Goal: Navigation & Orientation: Find specific page/section

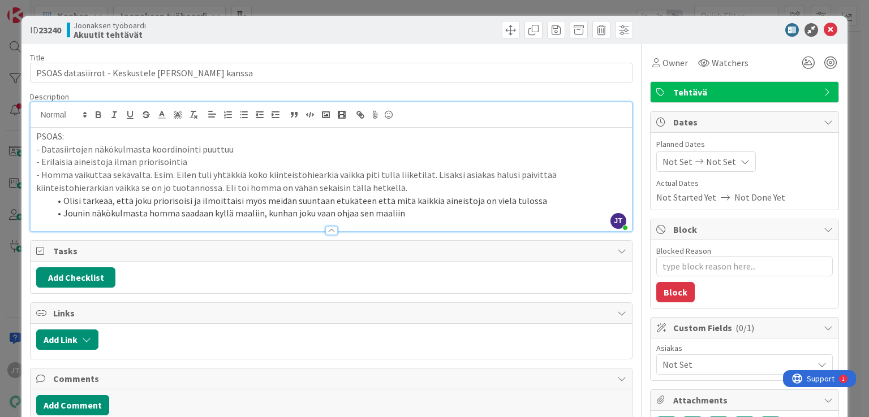
click at [38, 134] on p "PSOAS:" at bounding box center [330, 136] width 589 height 13
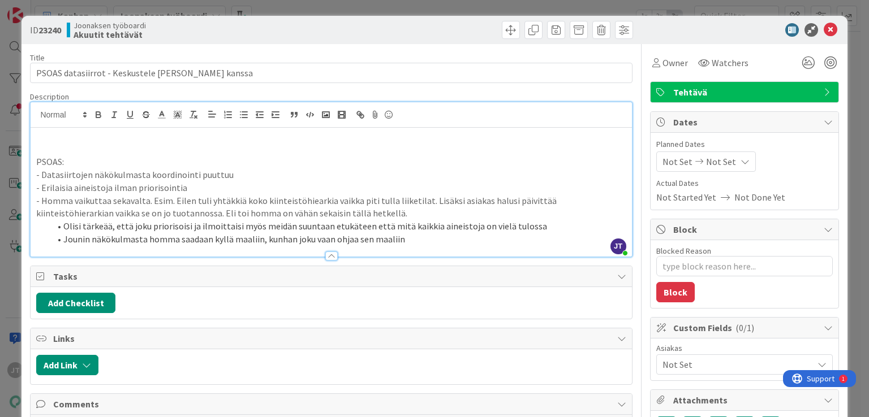
type textarea "x"
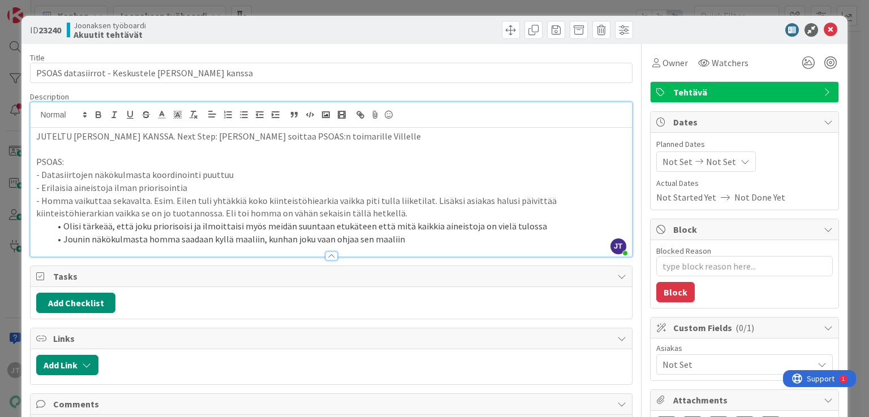
click at [355, 144] on p at bounding box center [330, 149] width 589 height 13
click at [823, 28] on icon at bounding box center [830, 30] width 14 height 14
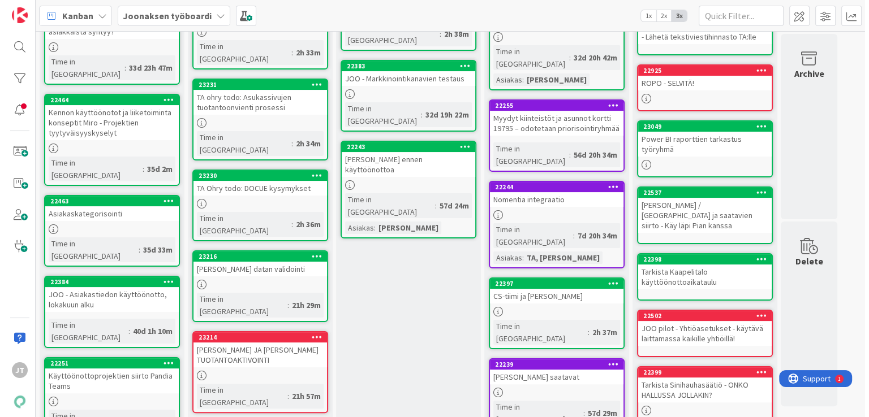
scroll to position [226, 0]
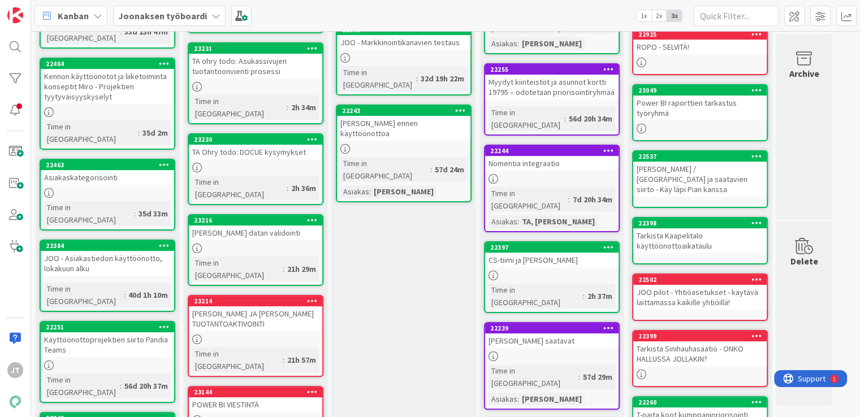
click at [284, 306] on div "[PERSON_NAME] JA [PERSON_NAME] TUOTANTOAKTIVOINTI" at bounding box center [255, 318] width 133 height 25
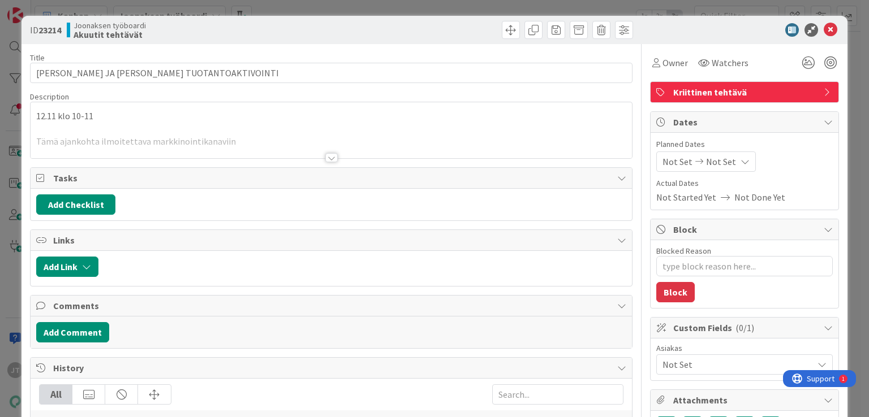
click at [326, 157] on div at bounding box center [331, 157] width 12 height 9
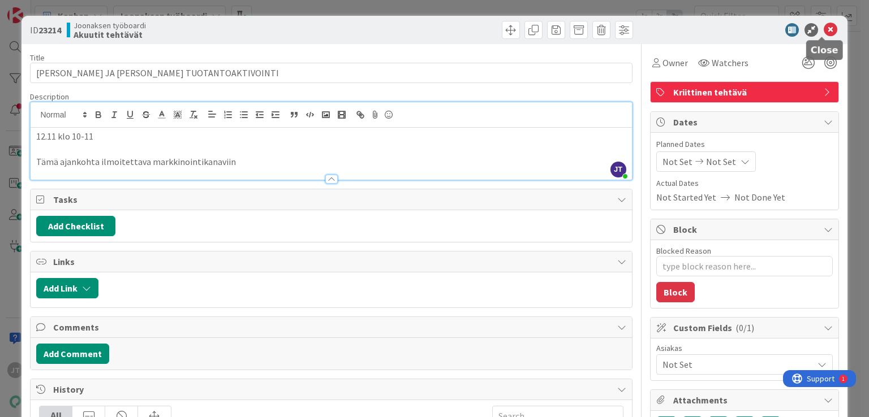
click at [823, 34] on icon at bounding box center [830, 30] width 14 height 14
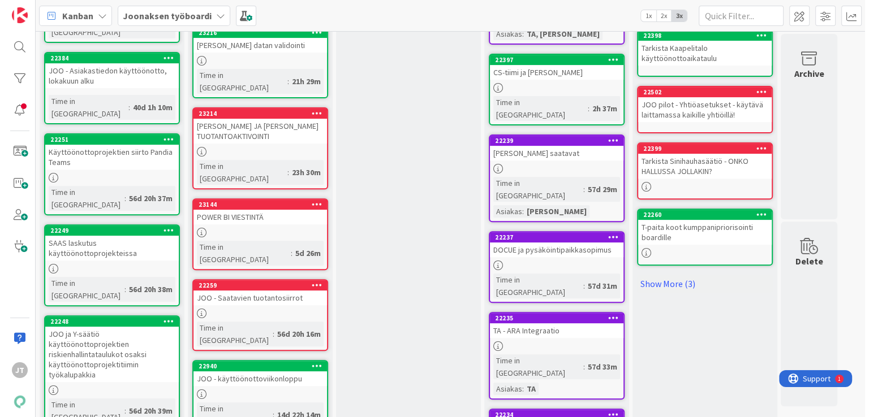
scroll to position [396, 0]
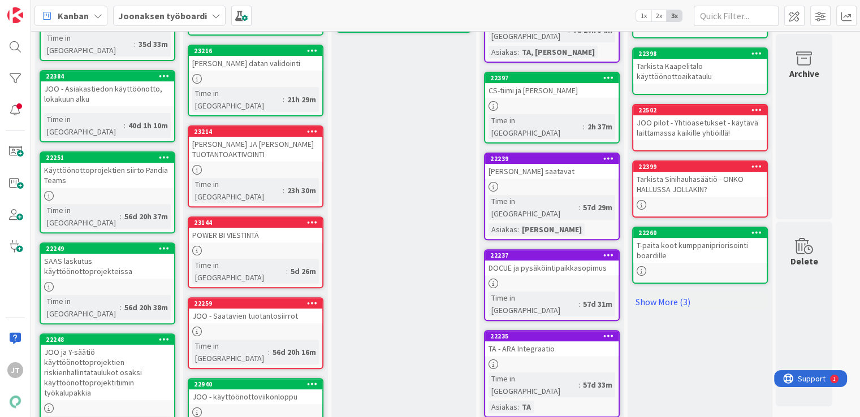
click at [239, 309] on div "JOO - Saatavien tuotantosiirrot" at bounding box center [255, 316] width 133 height 15
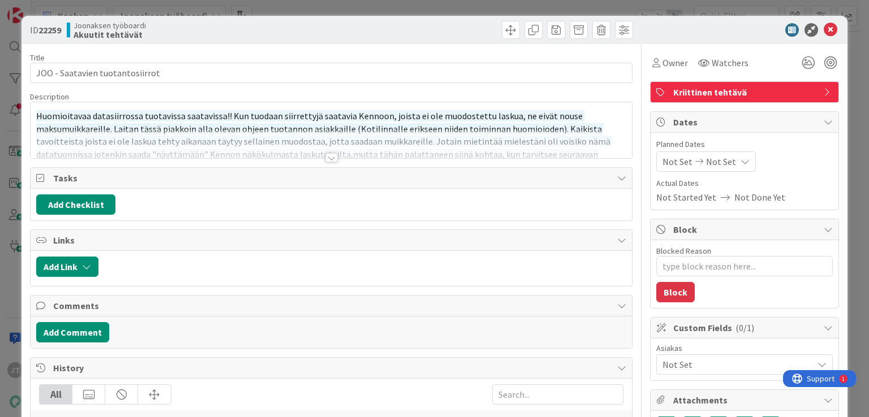
click at [333, 160] on div at bounding box center [331, 157] width 12 height 9
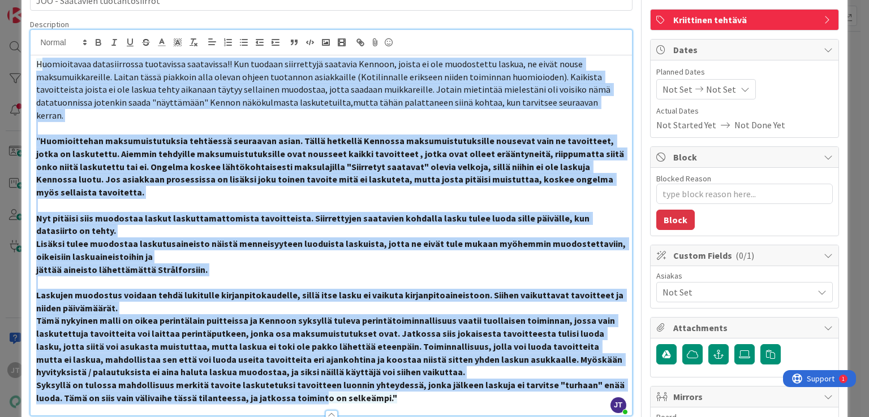
scroll to position [226, 0]
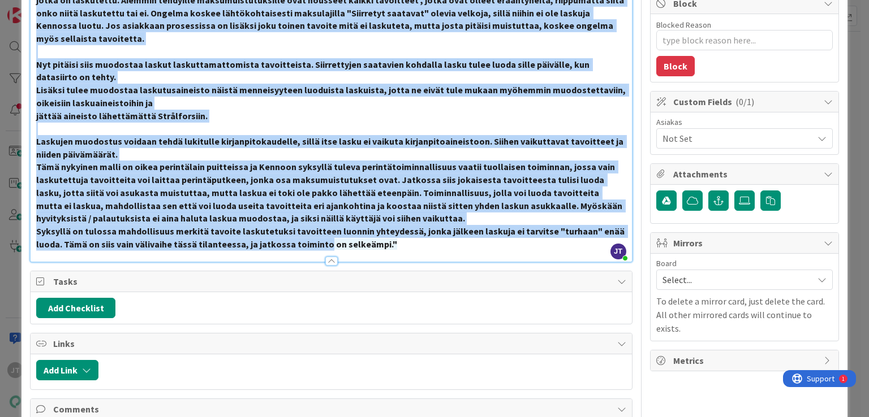
drag, startPoint x: 40, startPoint y: 136, endPoint x: 320, endPoint y: 244, distance: 300.8
click at [320, 244] on div "Title 31 / 128 [PERSON_NAME] tuotantosiirrot Description [PERSON_NAME] just joi…" at bounding box center [331, 210] width 602 height 784
click at [239, 168] on strong "Tämä nykyinen malli on oikea perintälain puitteissa ja Kennoon syksyllä tuleva …" at bounding box center [330, 192] width 588 height 63
drag, startPoint x: 38, startPoint y: 135, endPoint x: 420, endPoint y: 220, distance: 391.6
click at [420, 220] on div "Huomioitavaa datasiirrossa tuotavissa saatavissa!! Kun tuodaan siirrettyjä saat…" at bounding box center [331, 82] width 601 height 360
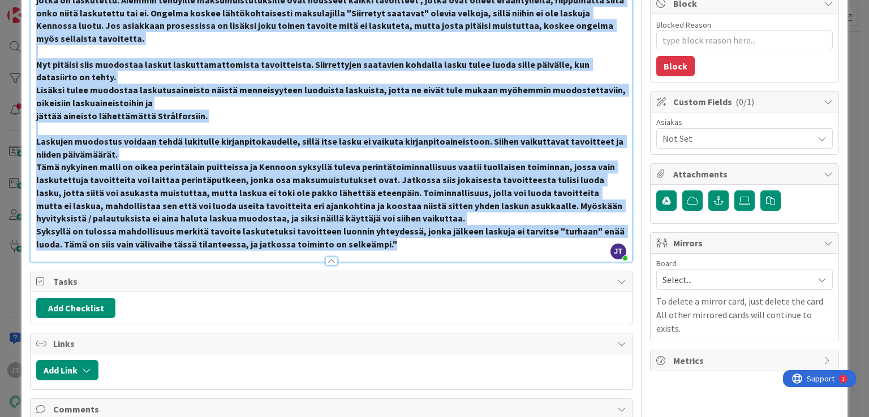
copy div "Loremipsumdo sitametconsec adipiscing elitseddoe!! Tem incidid utlaboreetd magn…"
click at [339, 173] on strong "Tämä nykyinen malli on oikea perintälain puitteissa ja Kennoon syksyllä tuleva …" at bounding box center [330, 192] width 588 height 63
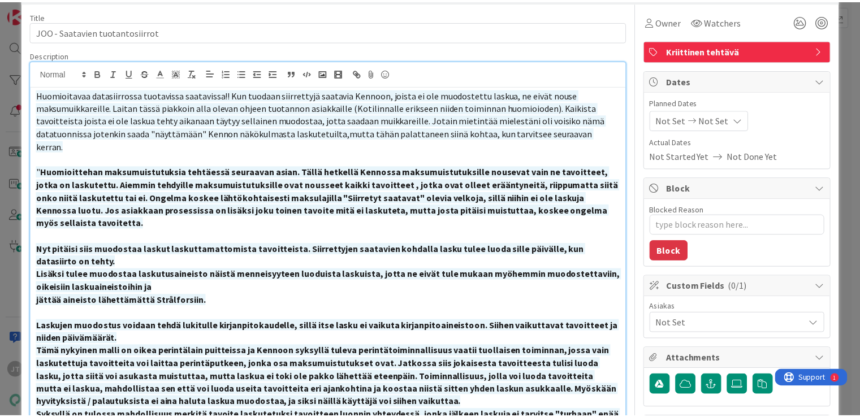
scroll to position [0, 0]
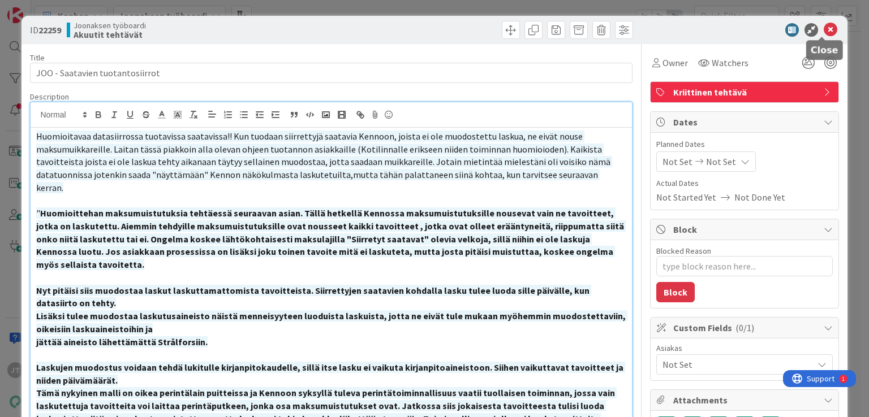
click at [823, 32] on icon at bounding box center [830, 30] width 14 height 14
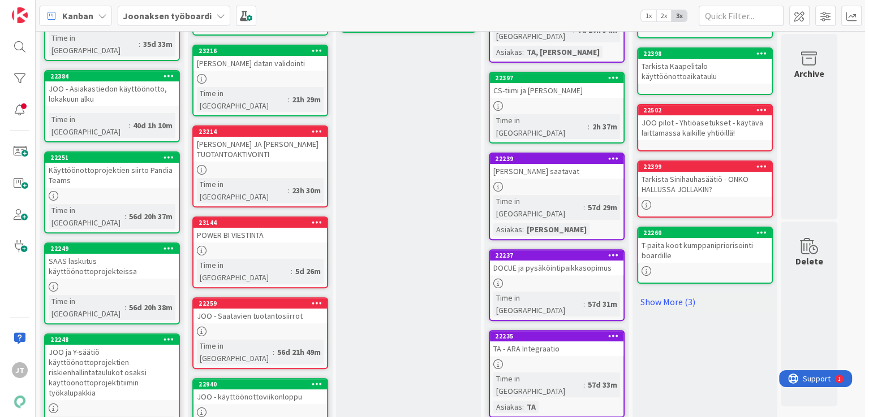
scroll to position [339, 0]
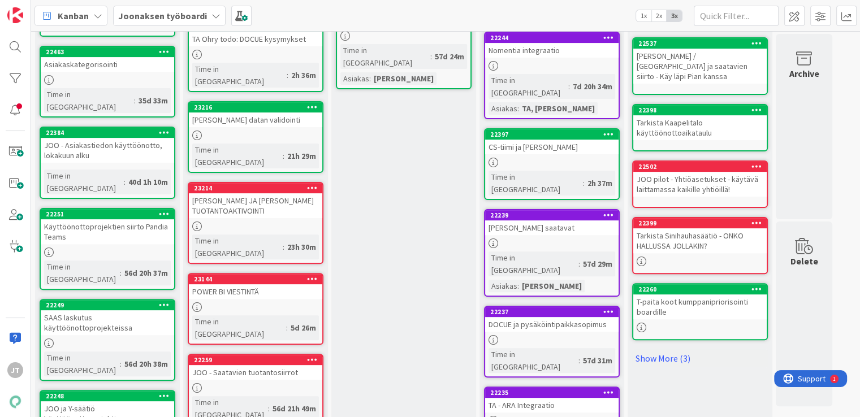
click at [279, 365] on div "JOO - Saatavien tuotantosiirrot" at bounding box center [255, 372] width 133 height 15
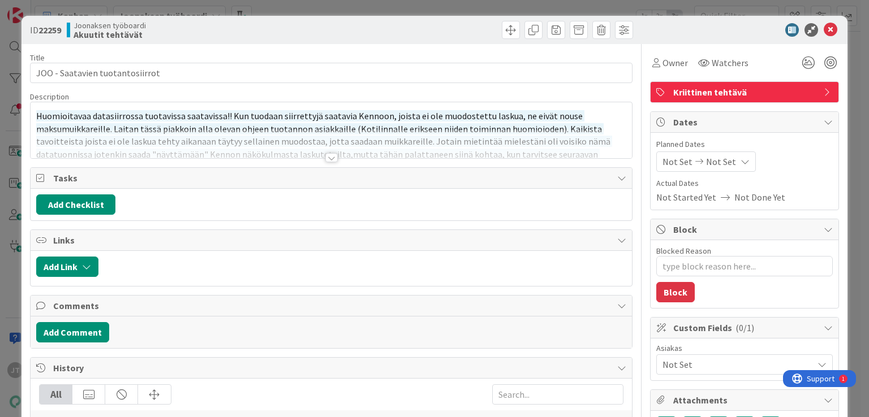
click at [735, 91] on span "Kriittinen tehtävä" at bounding box center [745, 92] width 145 height 14
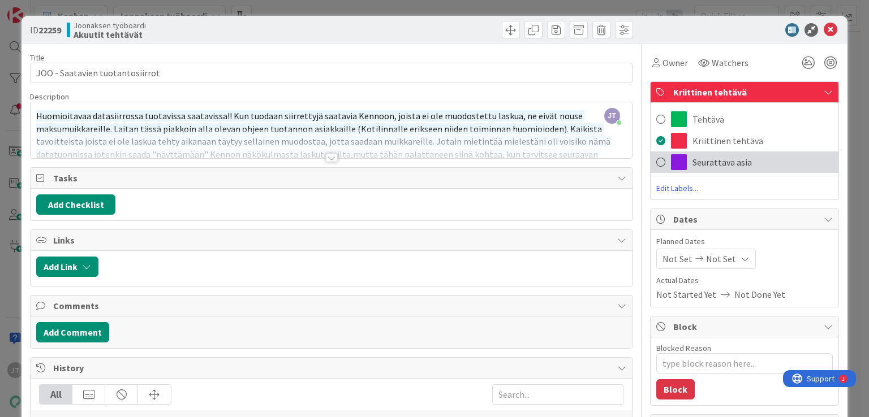
click at [715, 153] on div "Seurattava asia" at bounding box center [744, 162] width 188 height 21
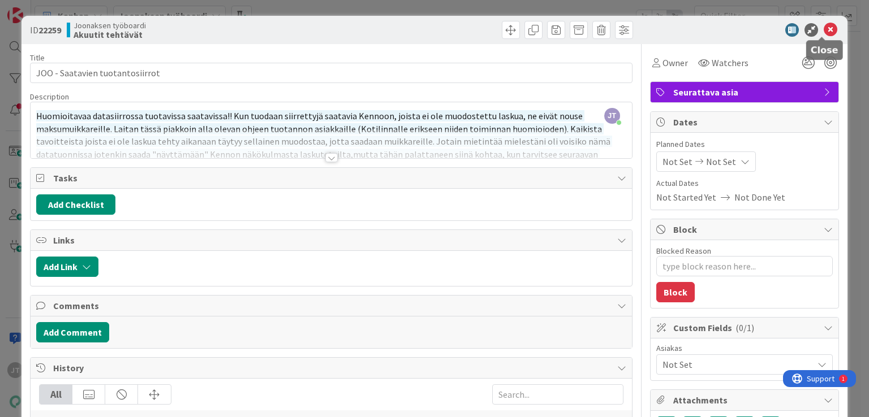
click at [823, 32] on icon at bounding box center [830, 30] width 14 height 14
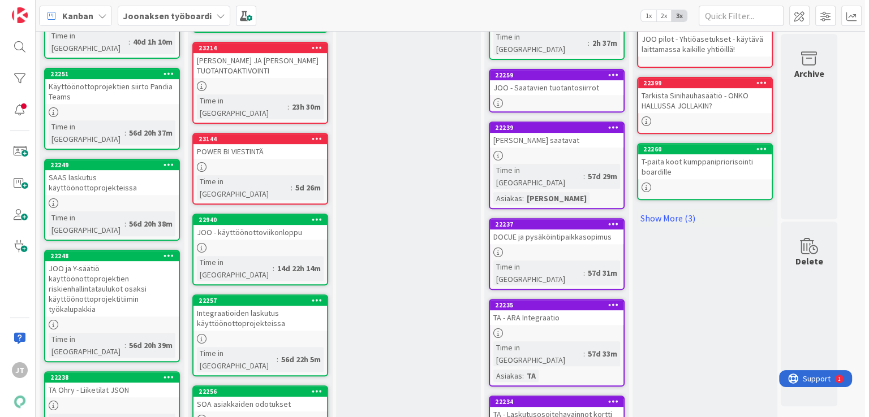
scroll to position [452, 0]
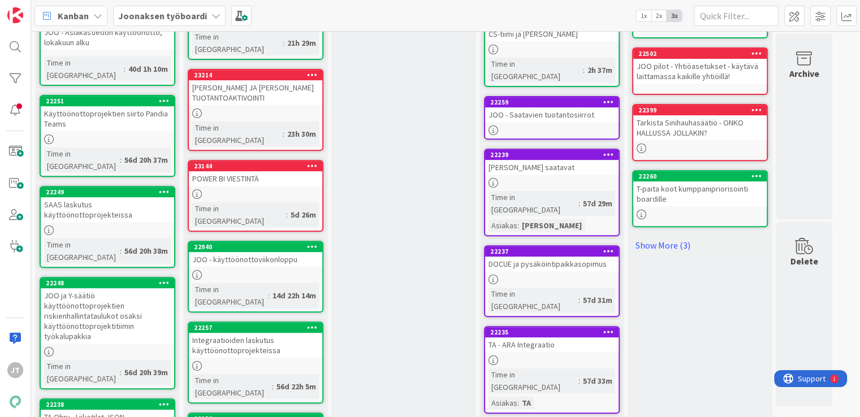
click at [280, 333] on div "Integraatioiden laskutus käyttöönottoprojekteissa" at bounding box center [255, 345] width 133 height 25
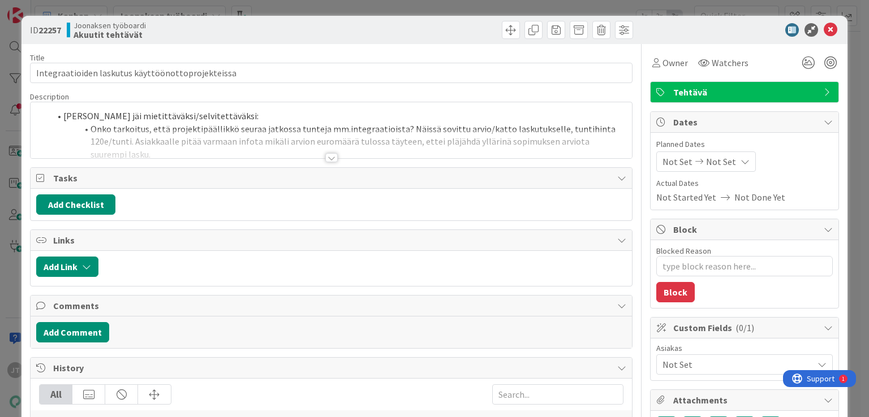
click at [326, 154] on div at bounding box center [331, 157] width 12 height 9
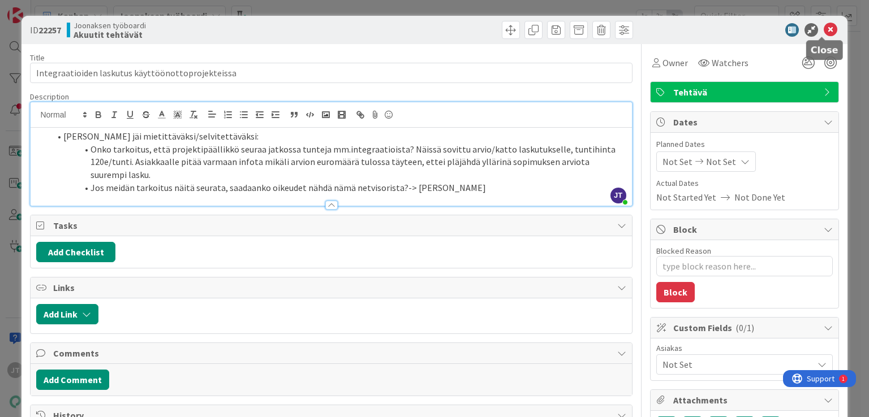
click at [823, 28] on icon at bounding box center [830, 30] width 14 height 14
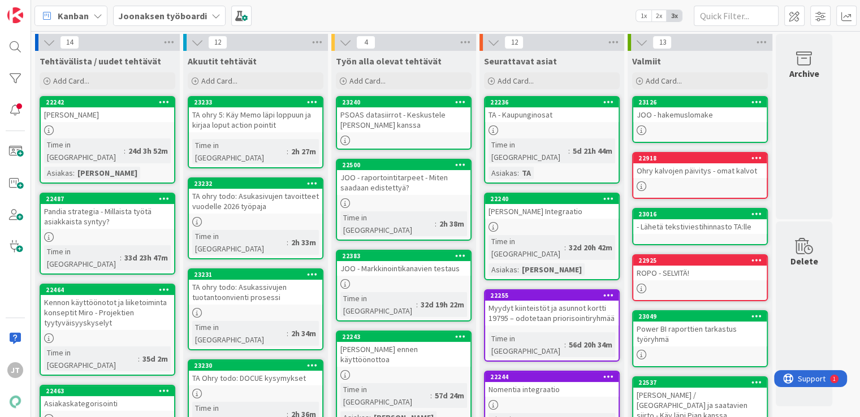
click at [404, 265] on link "22383 JOO - Markkinointikanavien testaus Time in [GEOGRAPHIC_DATA] : 32d 19h 22m" at bounding box center [404, 286] width 136 height 72
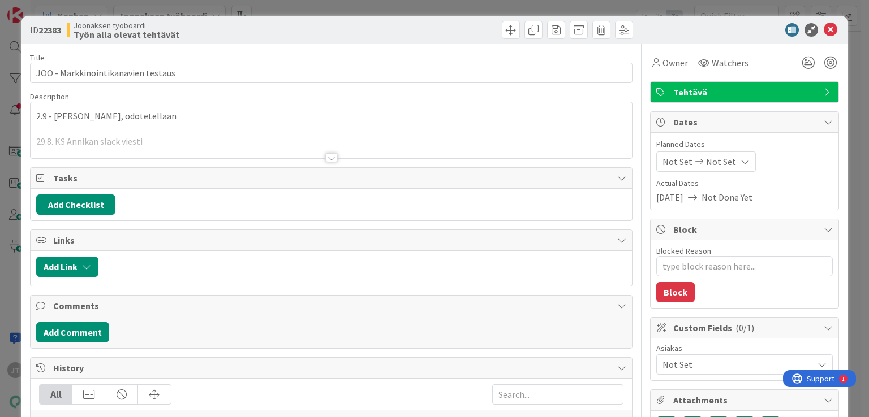
click at [325, 158] on div at bounding box center [331, 157] width 12 height 9
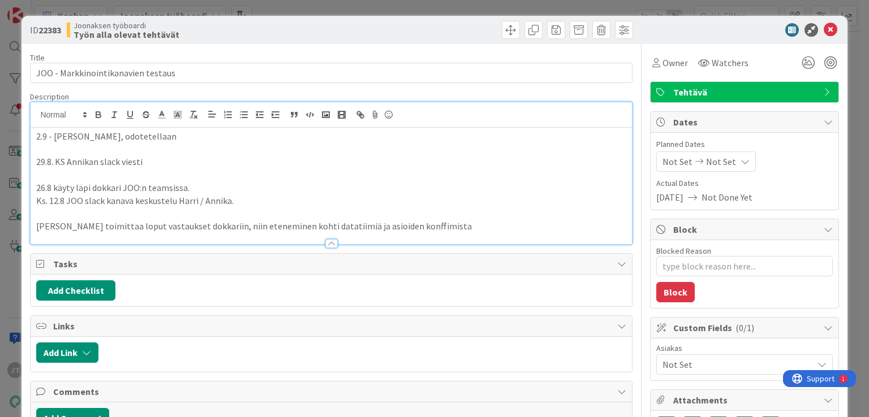
click at [40, 133] on p "2.9 - [PERSON_NAME], odotetellaan" at bounding box center [330, 136] width 589 height 13
click at [38, 134] on p "2.9 - [PERSON_NAME], odotetellaan" at bounding box center [330, 136] width 589 height 13
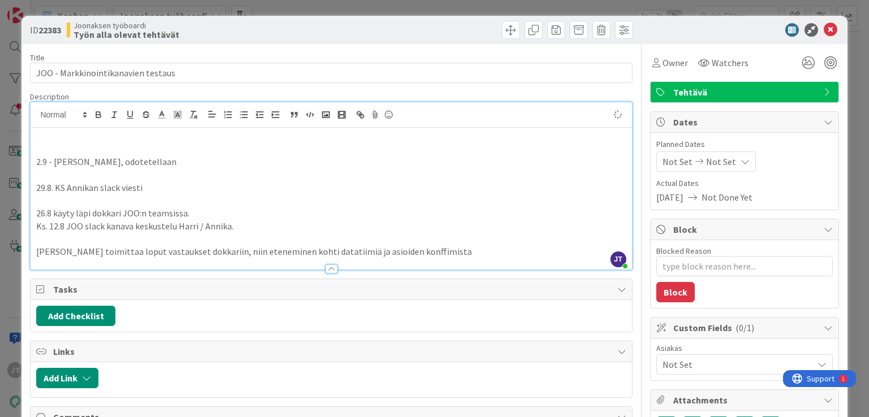
type textarea "x"
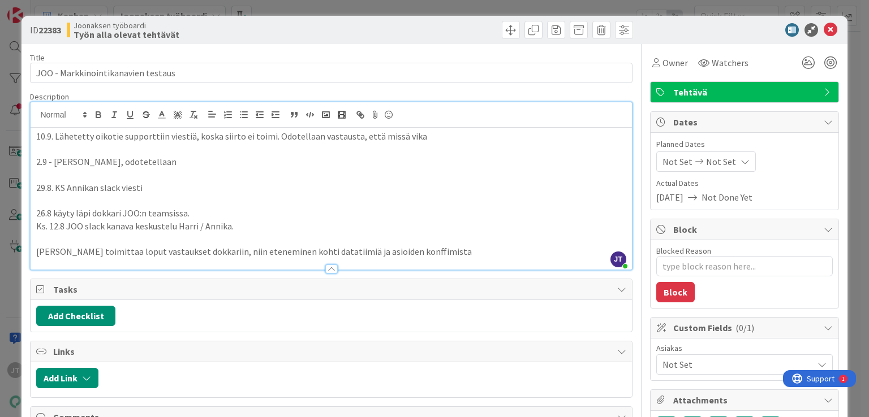
click at [61, 152] on p at bounding box center [330, 149] width 589 height 13
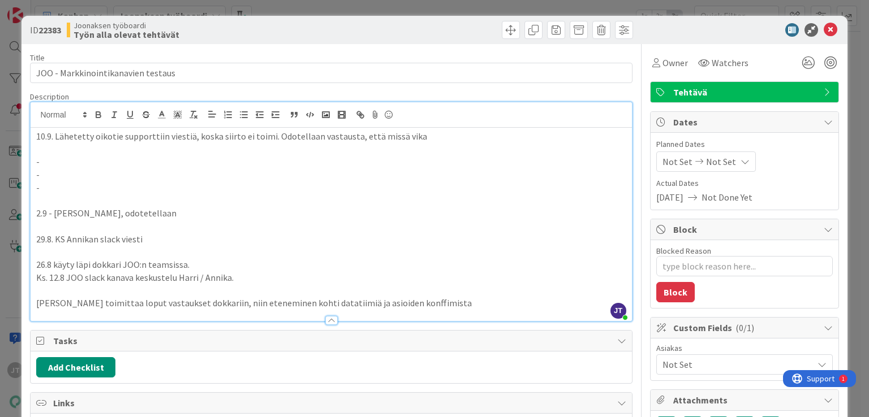
click at [59, 170] on p "-" at bounding box center [330, 175] width 589 height 13
click at [58, 183] on p "-" at bounding box center [330, 188] width 589 height 13
click at [824, 31] on icon at bounding box center [830, 30] width 14 height 14
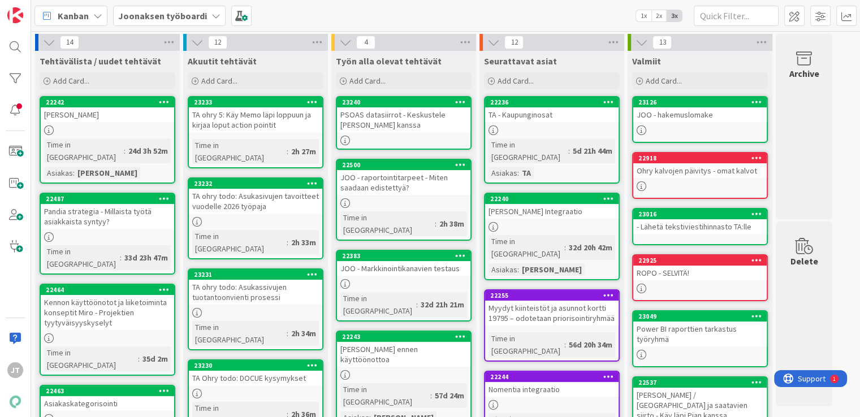
click at [409, 184] on div "JOO - raportointitarpeet - Miten saadaan edistettyä?" at bounding box center [403, 182] width 133 height 25
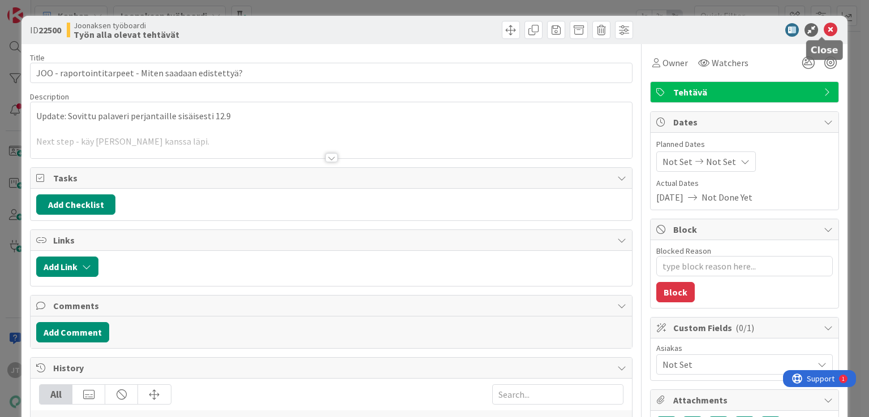
click at [823, 26] on icon at bounding box center [830, 30] width 14 height 14
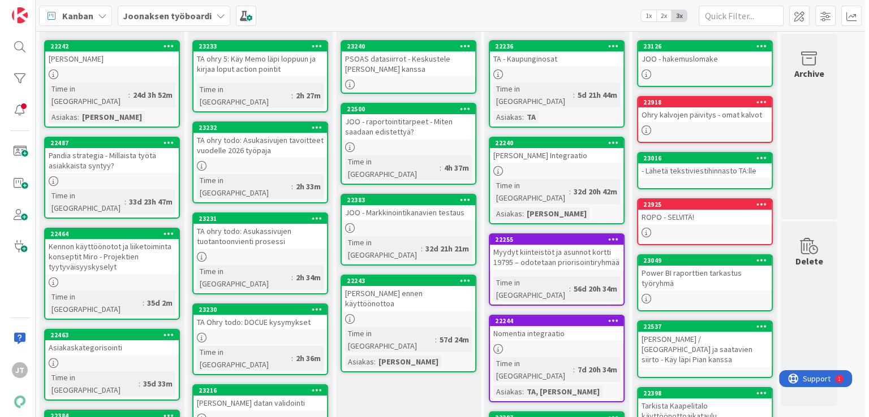
scroll to position [57, 0]
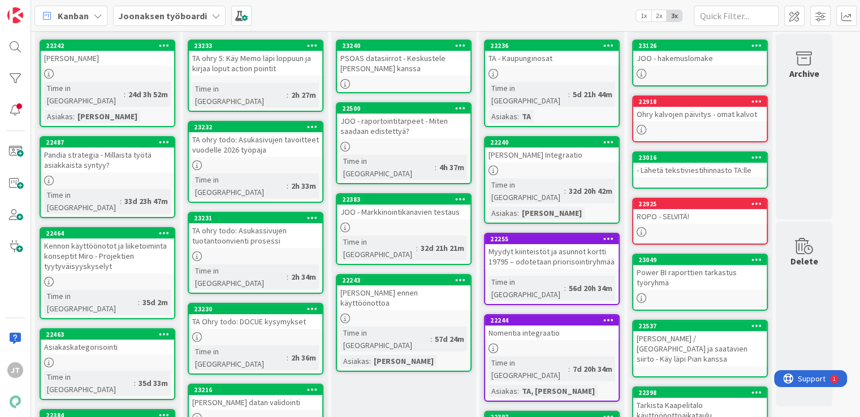
click at [383, 286] on div "[PERSON_NAME] ennen käyttöönottoa" at bounding box center [403, 298] width 133 height 25
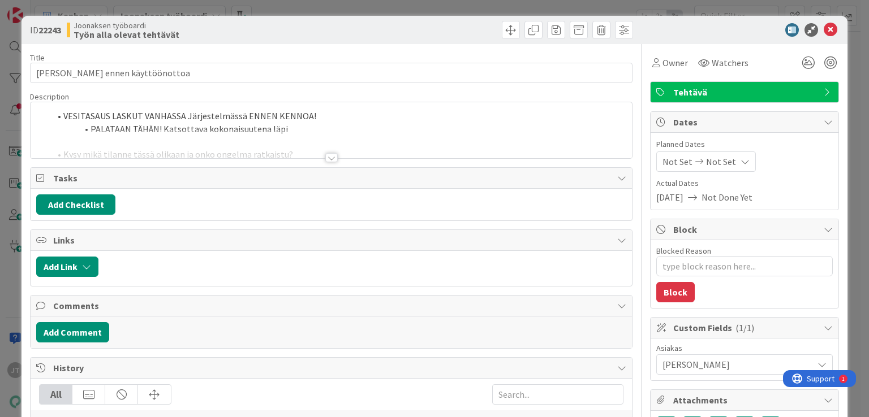
click at [151, 129] on div at bounding box center [331, 143] width 601 height 29
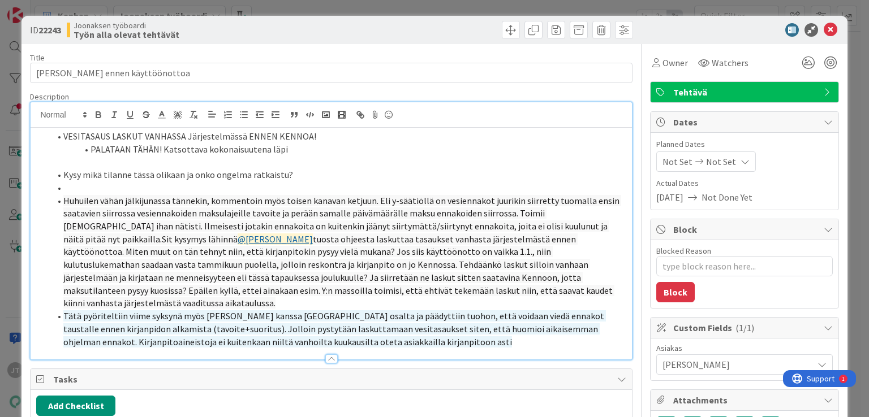
click at [63, 136] on span at bounding box center [63, 136] width 0 height 13
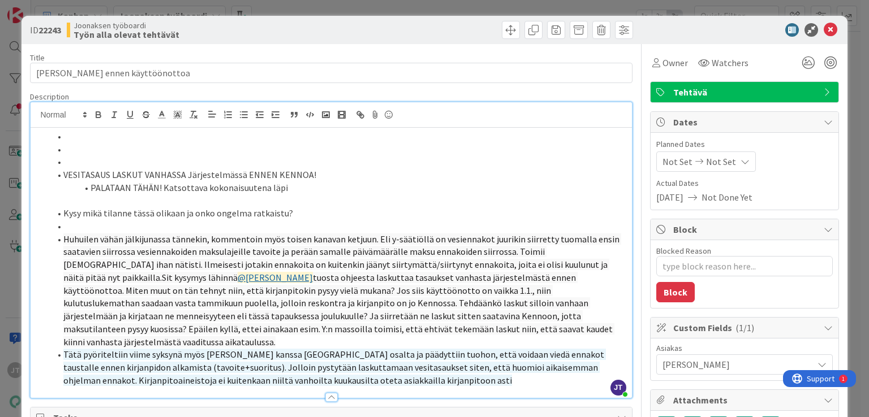
click at [98, 139] on li at bounding box center [338, 136] width 576 height 13
type textarea "x"
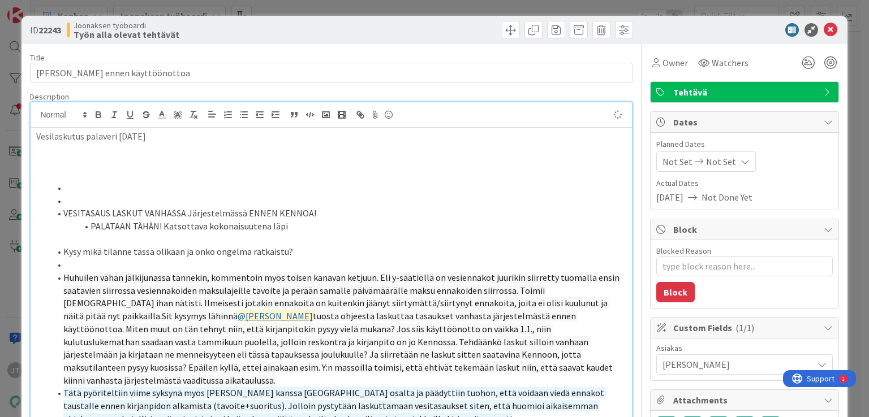
click at [81, 156] on p at bounding box center [330, 162] width 589 height 13
click at [102, 200] on li at bounding box center [338, 201] width 576 height 13
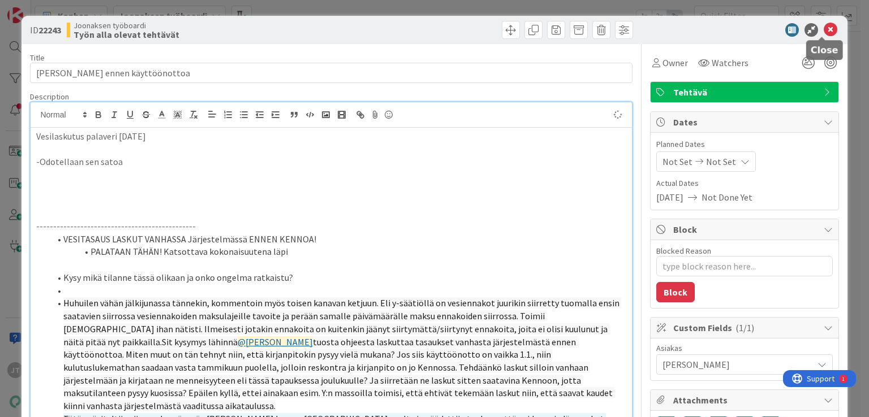
type textarea "x"
click at [823, 27] on icon at bounding box center [830, 30] width 14 height 14
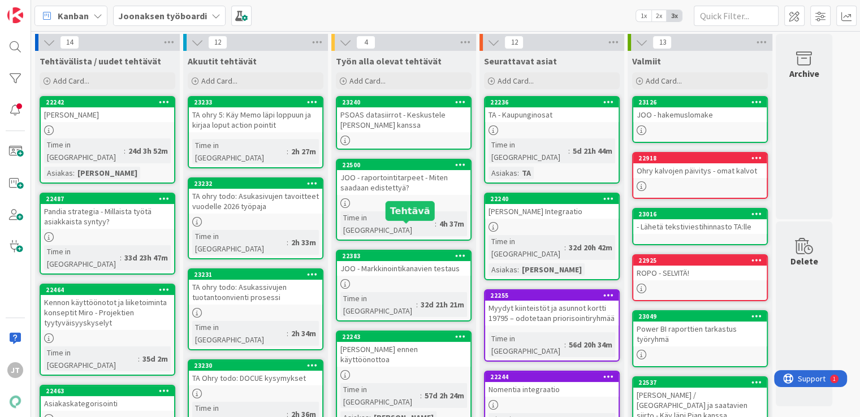
scroll to position [113, 0]
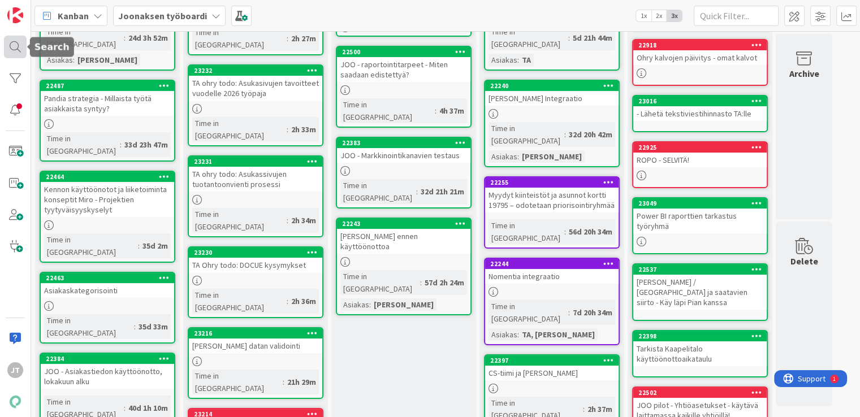
click at [17, 45] on div at bounding box center [15, 47] width 23 height 23
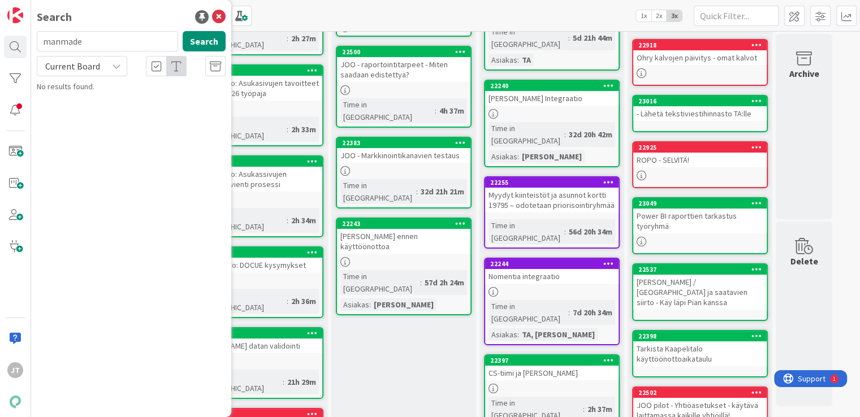
click at [107, 71] on div "Current Board" at bounding box center [82, 66] width 90 height 20
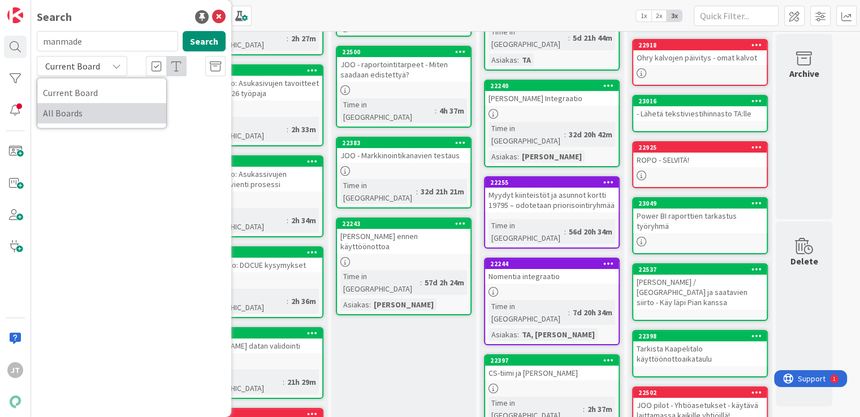
click at [94, 107] on span "All Boards" at bounding box center [102, 113] width 118 height 17
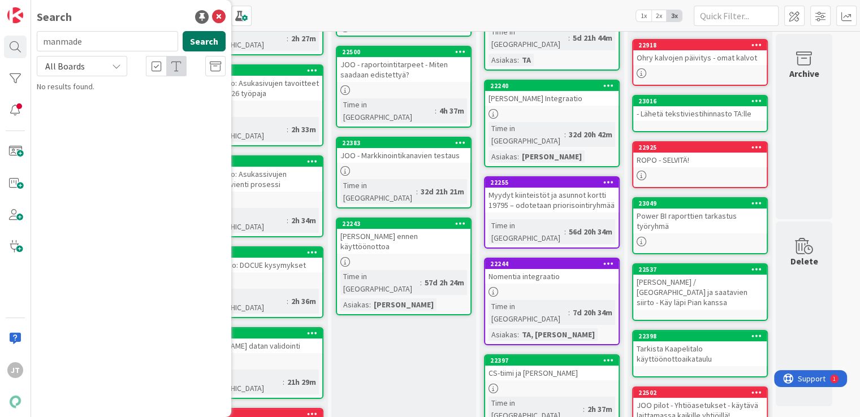
click at [204, 39] on button "Search" at bounding box center [204, 41] width 43 height 20
click at [93, 45] on input "manmade" at bounding box center [107, 41] width 141 height 20
click at [92, 45] on input "manmade" at bounding box center [107, 41] width 141 height 20
click at [63, 44] on input "manmade" at bounding box center [107, 41] width 141 height 20
click at [62, 44] on input "manmade" at bounding box center [107, 41] width 141 height 20
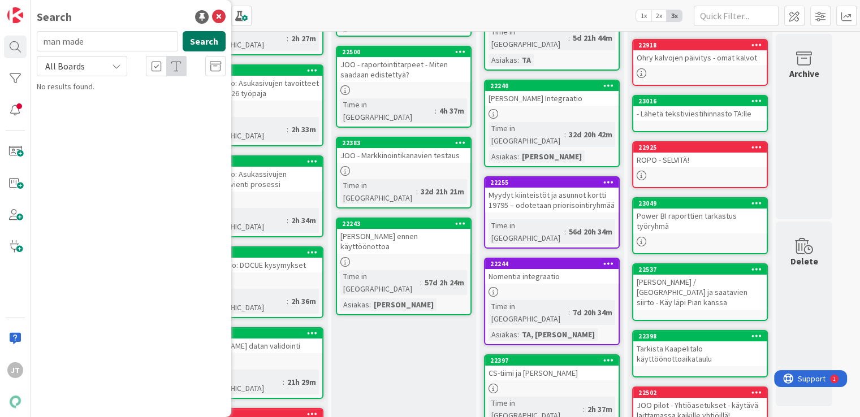
click at [204, 42] on button "Search" at bounding box center [204, 41] width 43 height 20
click at [110, 46] on input "man made" at bounding box center [107, 41] width 141 height 20
click at [109, 46] on input "man made" at bounding box center [107, 41] width 141 height 20
click at [109, 45] on input "man made" at bounding box center [107, 41] width 141 height 20
type input "m"
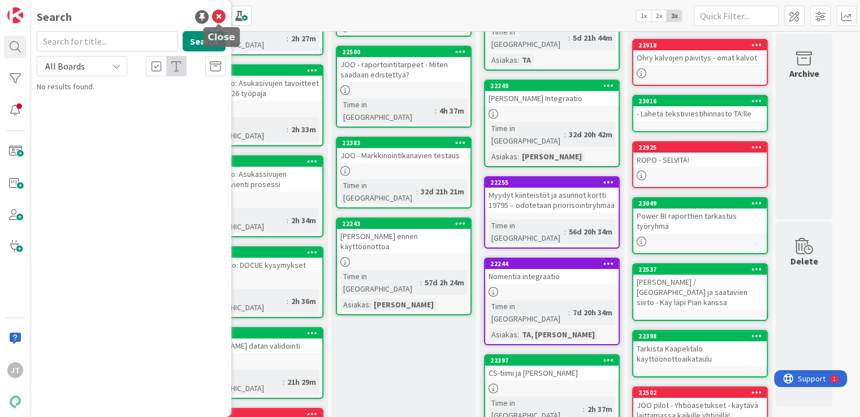
click at [221, 21] on icon at bounding box center [219, 17] width 14 height 14
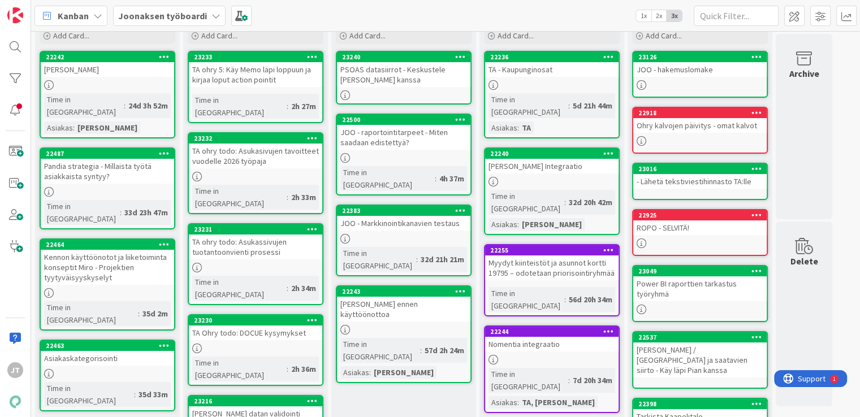
scroll to position [0, 0]
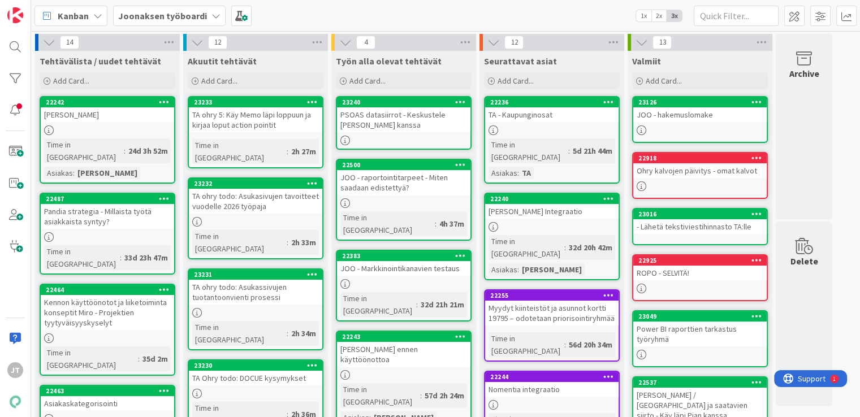
click at [156, 13] on b "Joonaksen työboardi" at bounding box center [162, 15] width 89 height 11
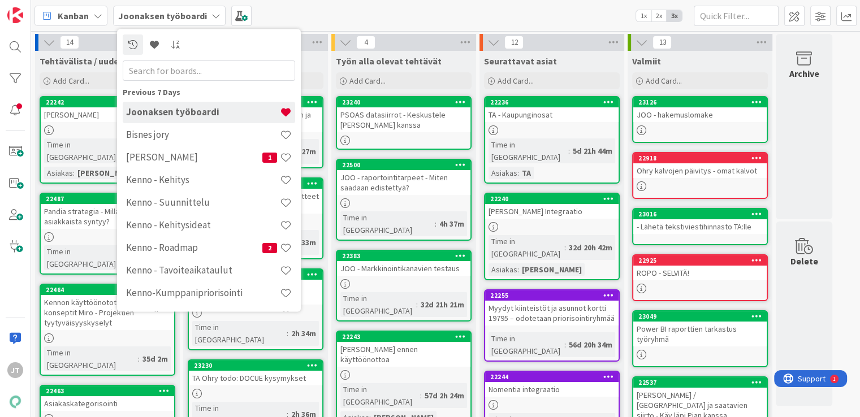
click at [87, 21] on span "Kanban" at bounding box center [73, 16] width 31 height 14
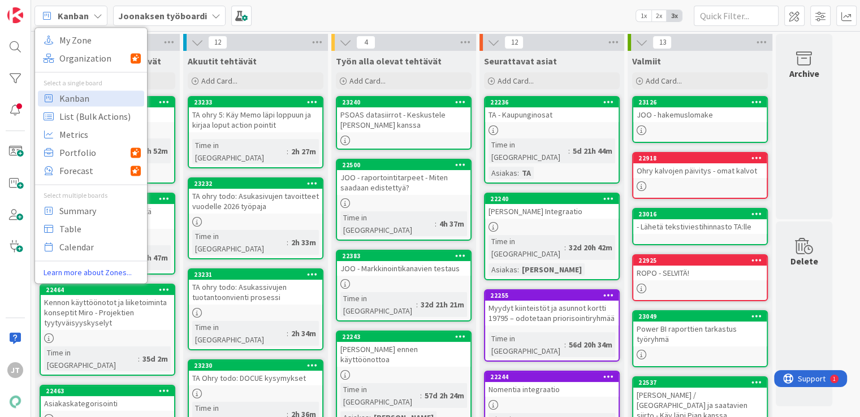
click at [149, 16] on b "Joonaksen työboardi" at bounding box center [162, 15] width 89 height 11
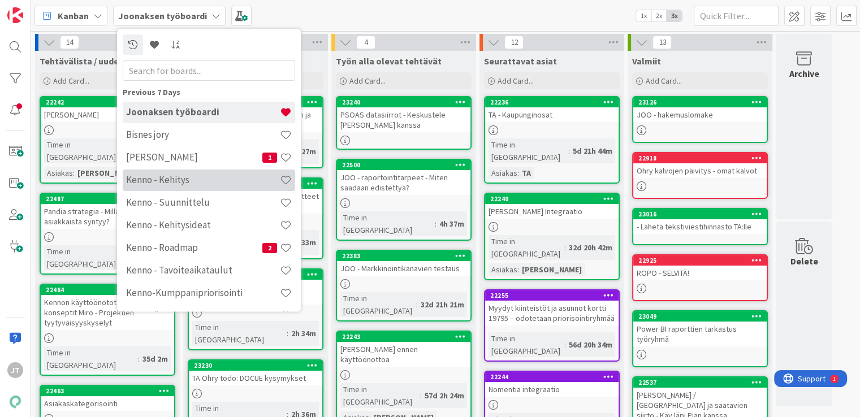
click at [174, 175] on h4 "Kenno - Kehitys" at bounding box center [203, 180] width 154 height 11
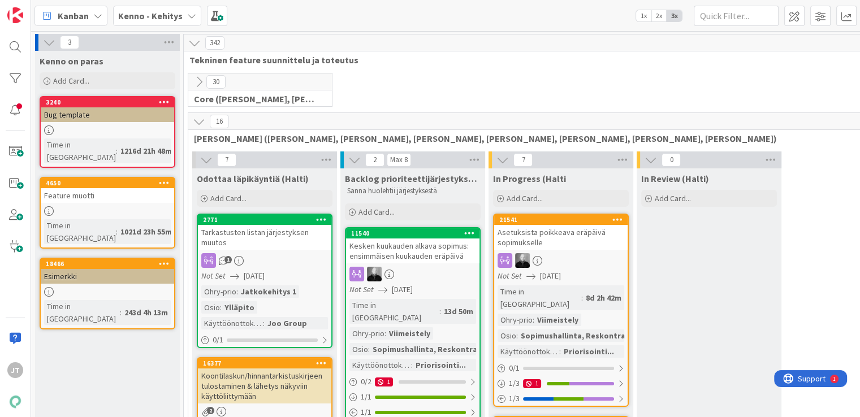
click at [146, 10] on b "Kenno - Kehitys" at bounding box center [150, 15] width 64 height 11
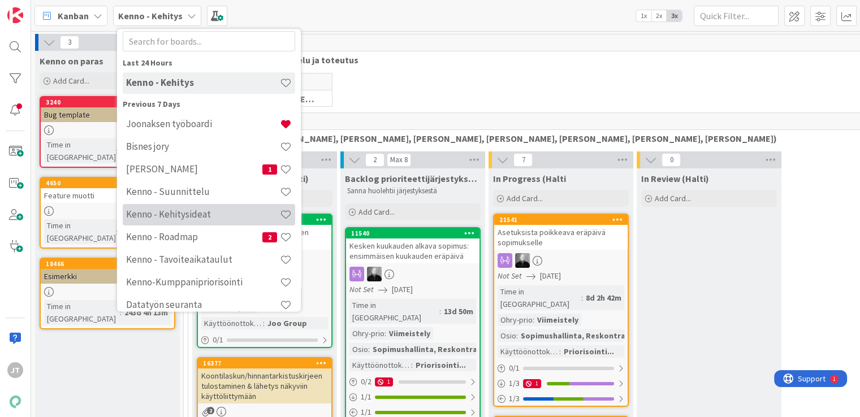
scroll to position [57, 0]
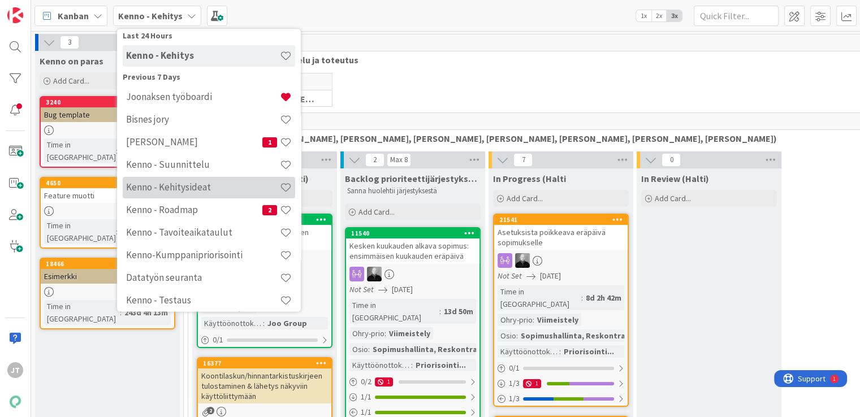
click at [166, 177] on div "Kenno - Kehitysideat" at bounding box center [209, 187] width 172 height 21
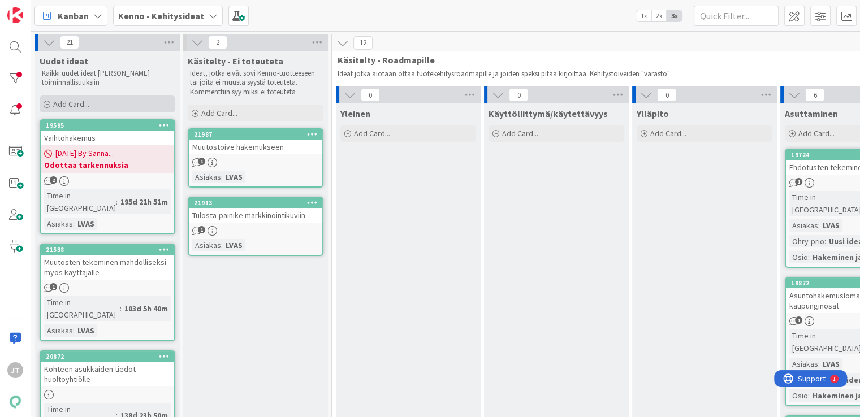
click at [71, 103] on span "Add Card..." at bounding box center [71, 104] width 36 height 10
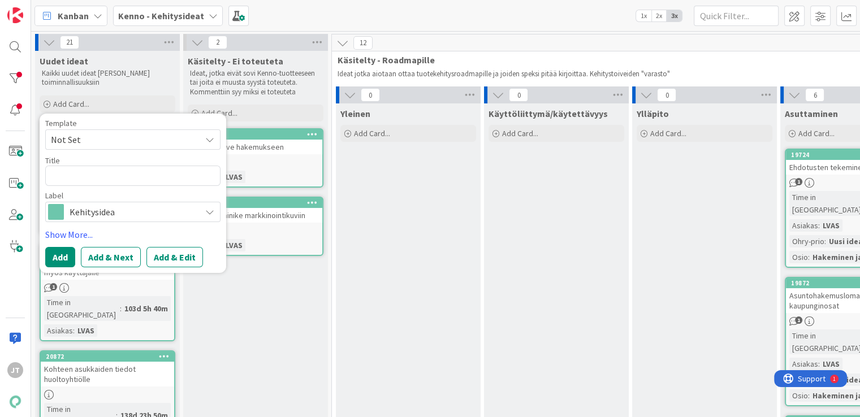
click at [127, 147] on span "Not Set" at bounding box center [132, 139] width 175 height 20
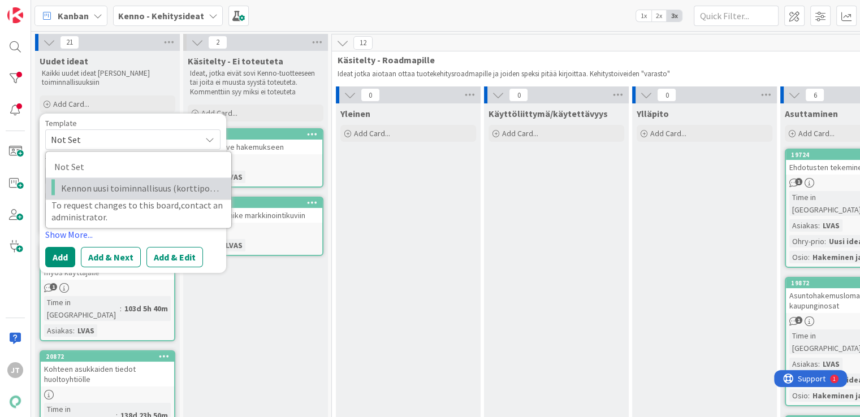
click at [139, 182] on span "Kennon uusi toiminnallisuus (korttipohja)" at bounding box center [142, 188] width 162 height 15
type textarea "x"
type textarea "Kennon uusi toiminnallisuus (korttipohja)"
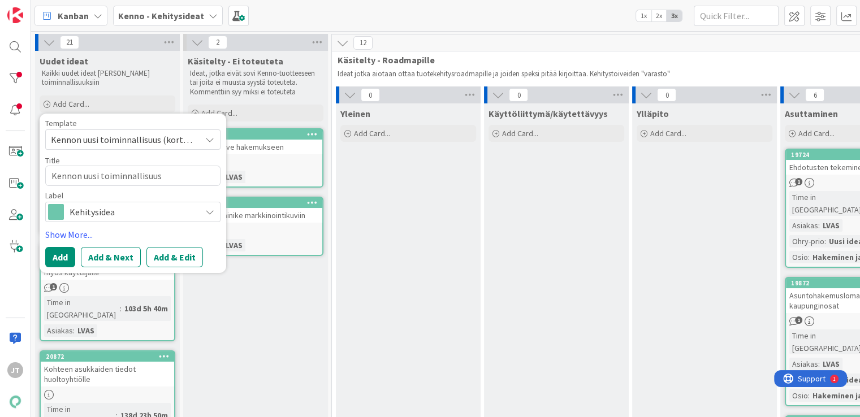
click at [174, 255] on button "Add & Edit" at bounding box center [174, 257] width 57 height 20
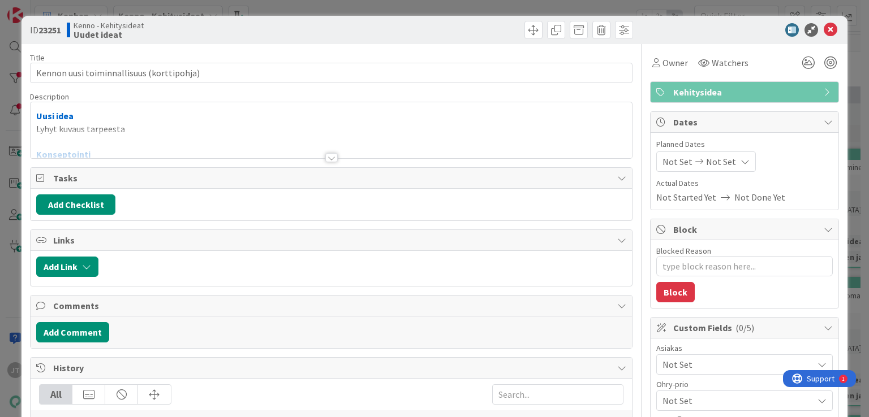
type textarea "x"
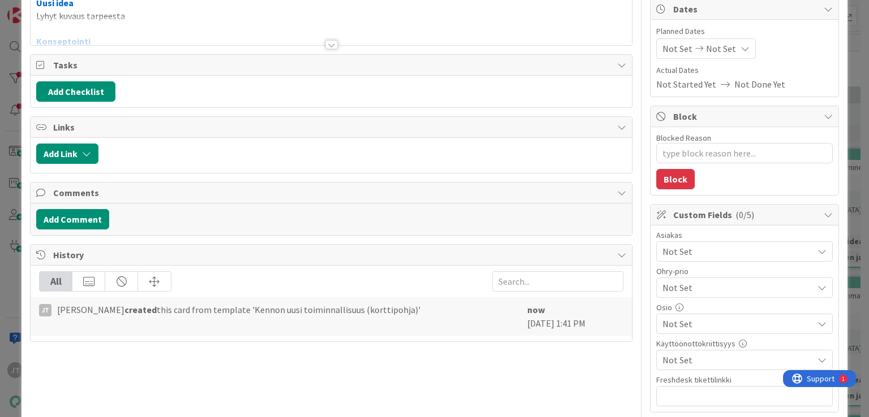
click at [319, 46] on div "Title 41 / 128 Kennon uusi toiminnallisuus (korttipohja) Description Uusi idea …" at bounding box center [331, 280] width 602 height 698
click at [327, 44] on div at bounding box center [331, 44] width 12 height 9
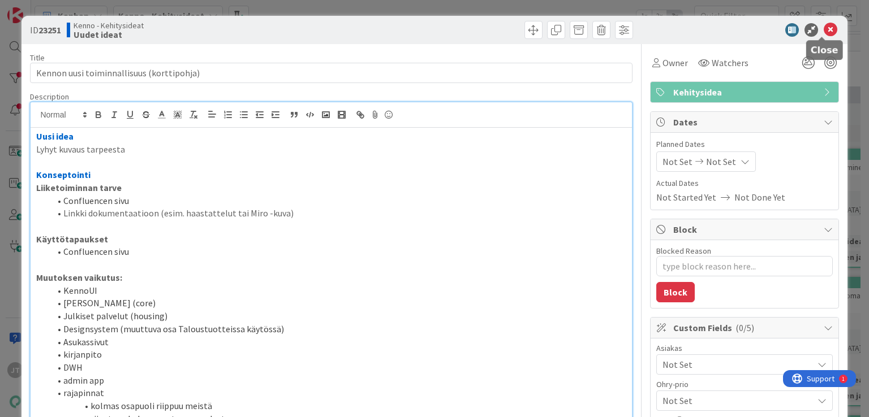
click at [823, 25] on icon at bounding box center [830, 30] width 14 height 14
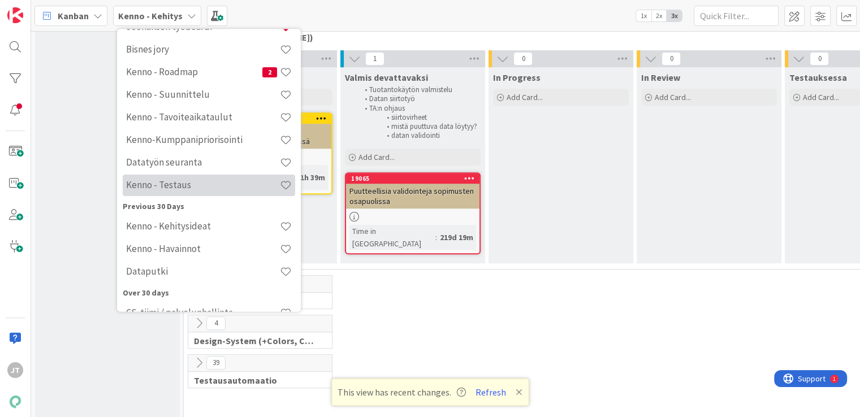
scroll to position [170, 0]
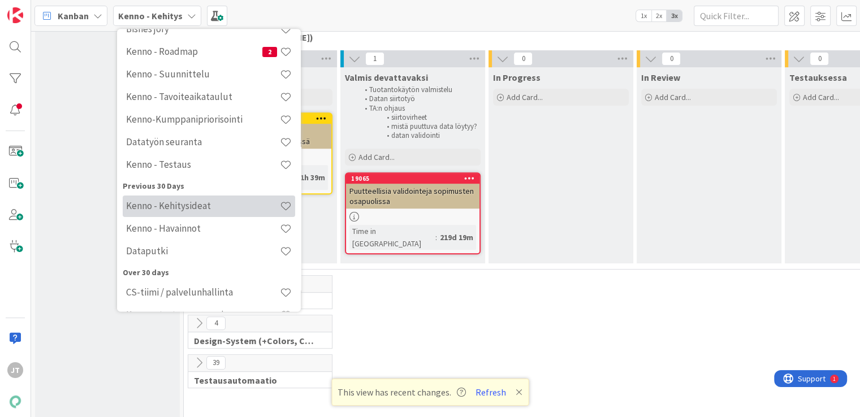
click at [197, 206] on h4 "Kenno - Kehitysideat" at bounding box center [203, 206] width 154 height 11
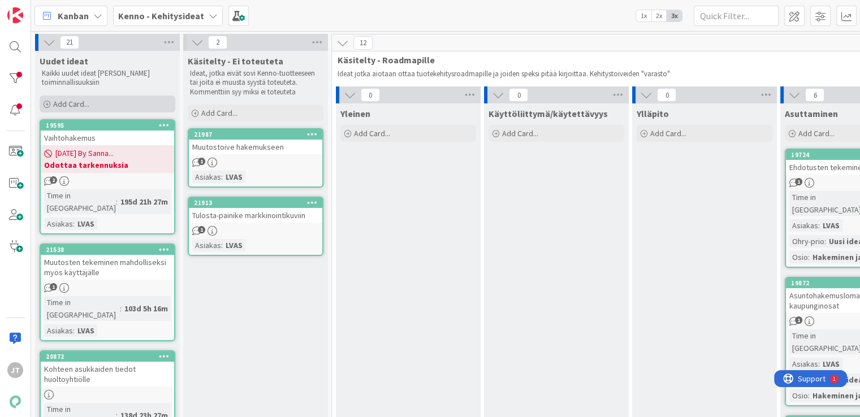
click at [84, 101] on span "Add Card..." at bounding box center [71, 104] width 36 height 10
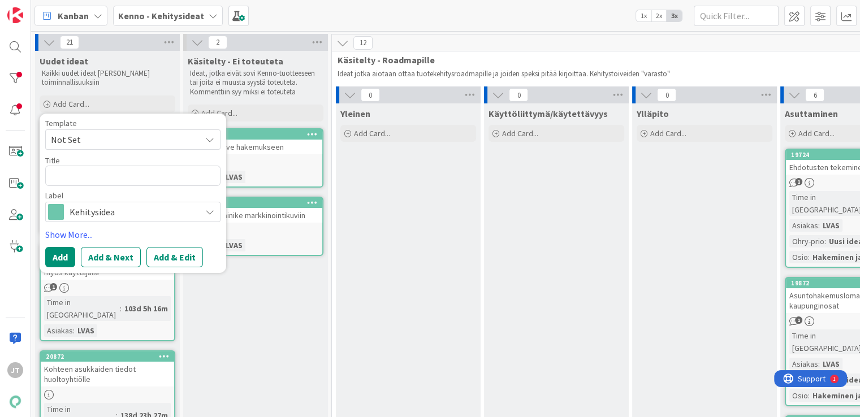
click at [111, 132] on span "Not Set" at bounding box center [121, 139] width 141 height 15
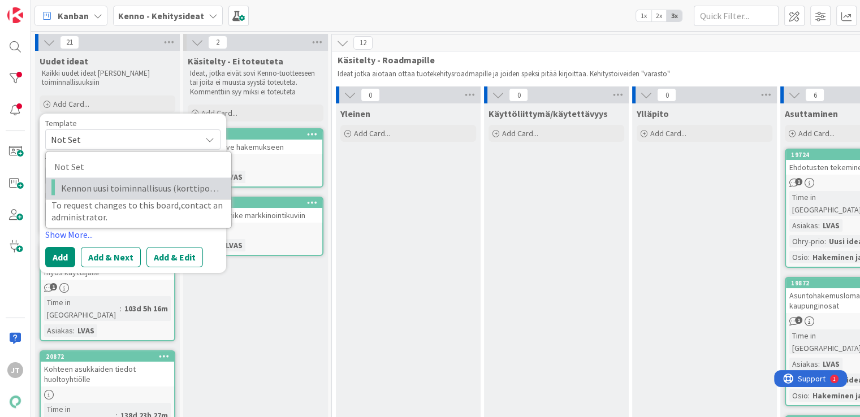
click at [109, 181] on span "Kennon uusi toiminnallisuus (korttipohja)" at bounding box center [142, 188] width 162 height 15
type textarea "x"
type textarea "Kennon uusi toiminnallisuus (korttipohja)"
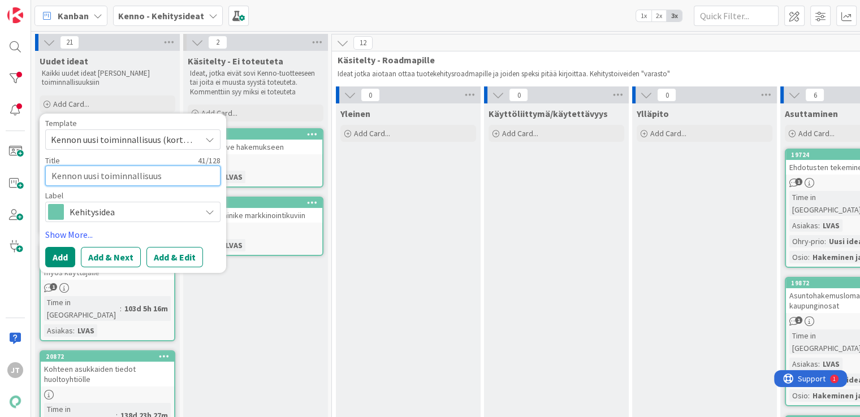
click at [115, 179] on textarea "Kennon uusi toiminnallisuus (korttipohja)" at bounding box center [132, 176] width 175 height 20
click at [131, 179] on textarea "Kennon uusi toiminnallisuus (korttipohja)" at bounding box center [132, 176] width 175 height 20
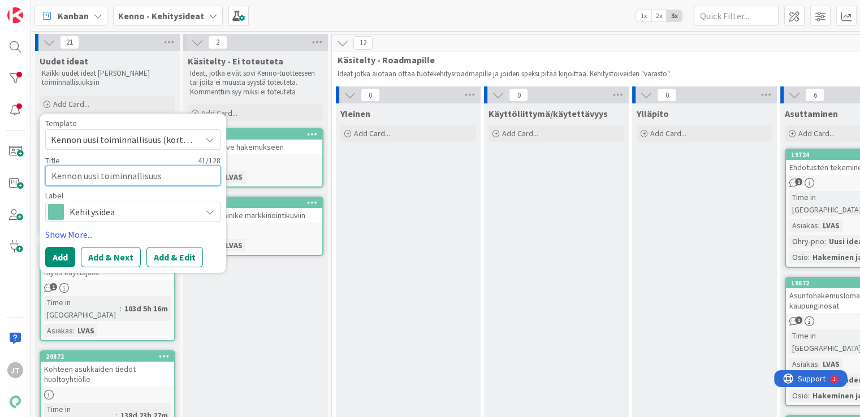
click at [131, 179] on textarea "Kennon uusi toiminnallisuus (korttipohja)" at bounding box center [132, 176] width 175 height 20
click at [133, 178] on textarea "Kennon uusi toiminnallisuus (korttipohja)" at bounding box center [132, 176] width 175 height 20
click at [181, 257] on button "Add & Edit" at bounding box center [174, 257] width 57 height 20
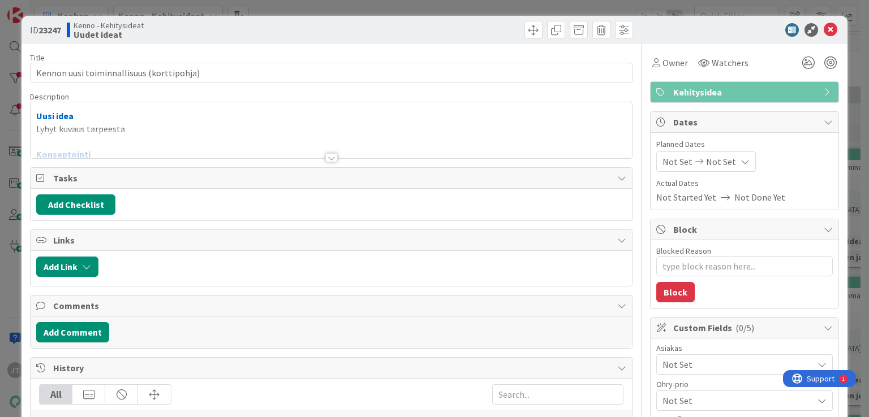
click at [328, 159] on div at bounding box center [331, 157] width 12 height 9
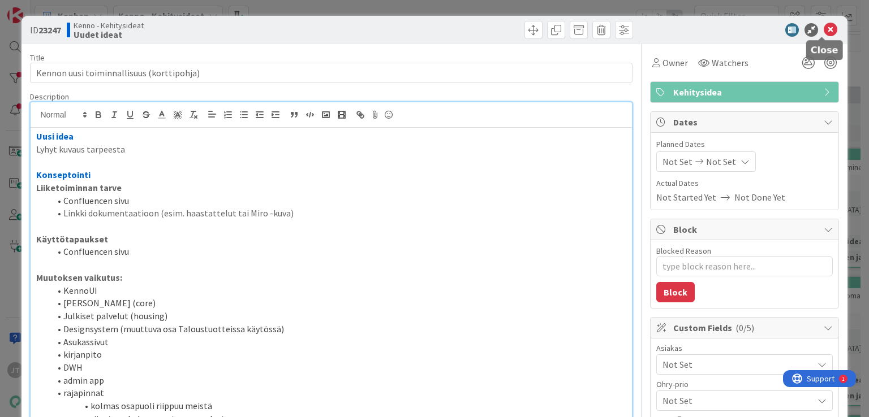
click at [826, 26] on icon at bounding box center [830, 30] width 14 height 14
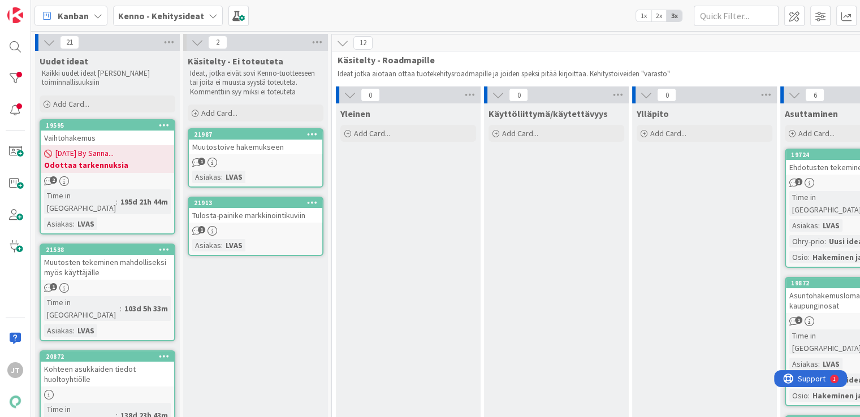
click at [170, 16] on b "Kenno - Kehitysideat" at bounding box center [161, 15] width 86 height 11
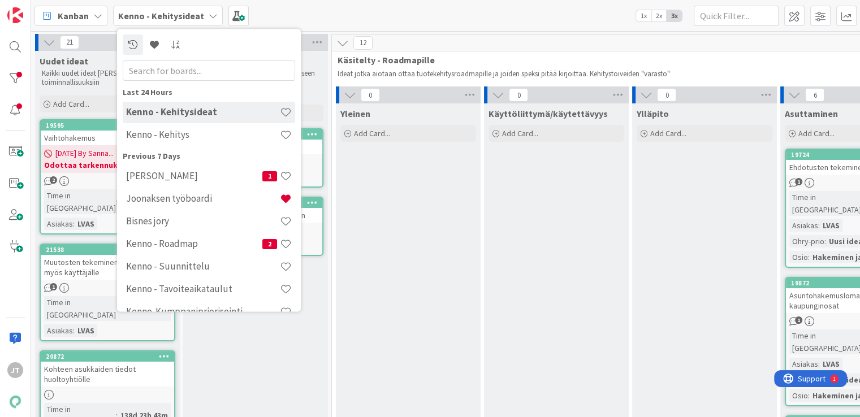
click at [187, 141] on div "Kenno - Kehitys" at bounding box center [209, 134] width 172 height 21
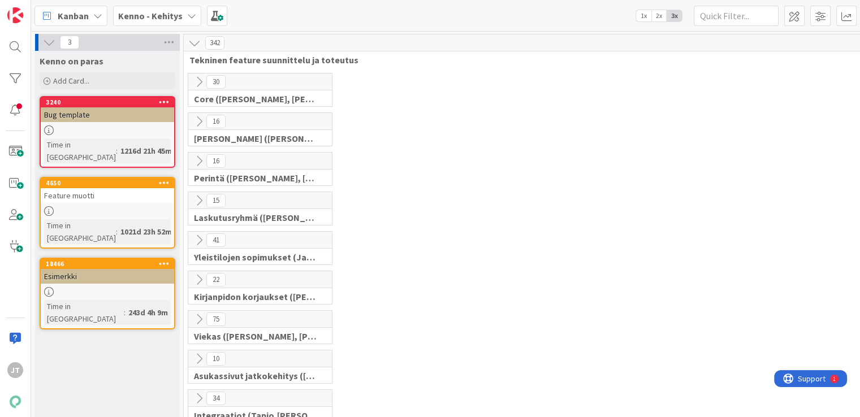
click at [197, 120] on icon at bounding box center [199, 121] width 12 height 12
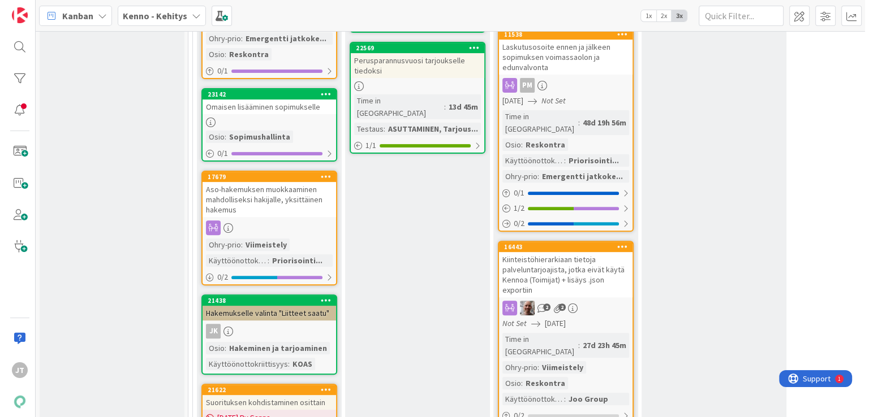
scroll to position [509, 0]
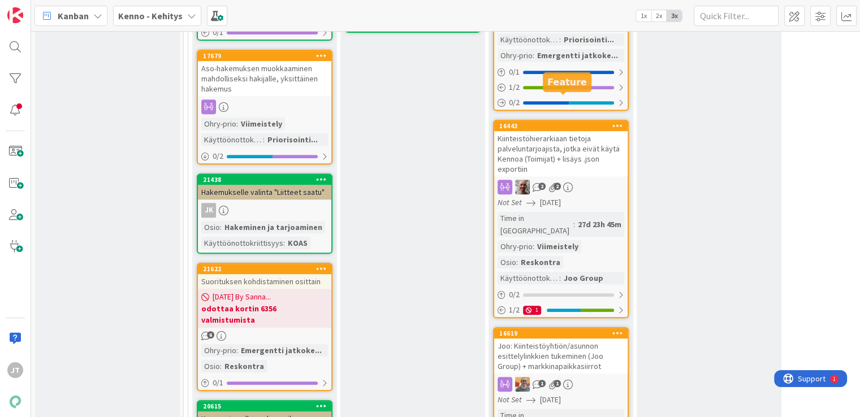
click at [512, 122] on div "16443" at bounding box center [563, 126] width 128 height 8
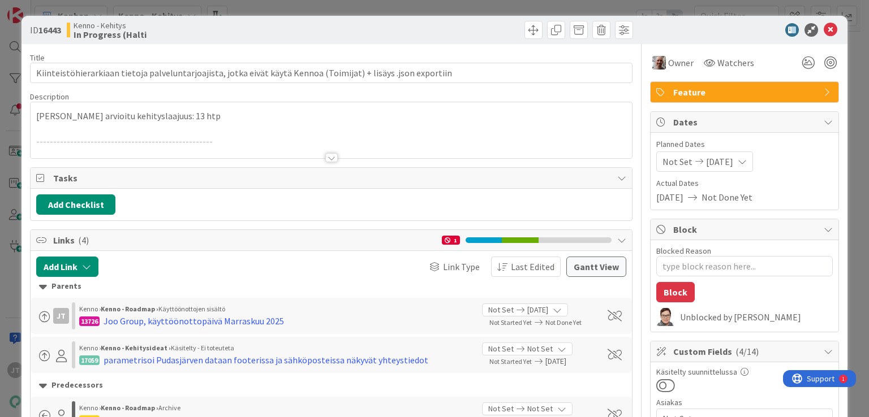
click at [53, 32] on b "16443" at bounding box center [49, 29] width 23 height 11
copy b "16443"
click at [330, 157] on div at bounding box center [331, 157] width 12 height 9
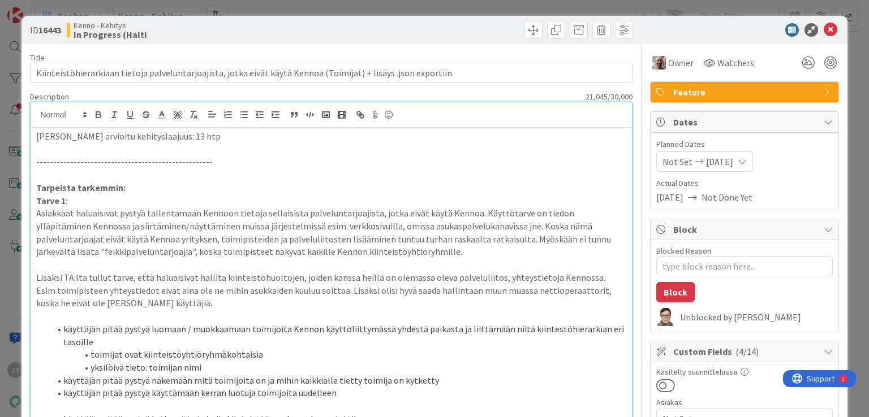
type textarea "x"
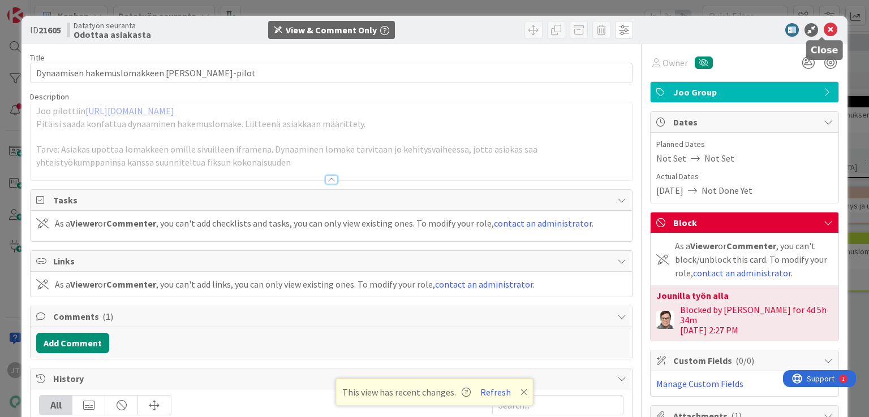
click at [823, 30] on icon at bounding box center [830, 30] width 14 height 14
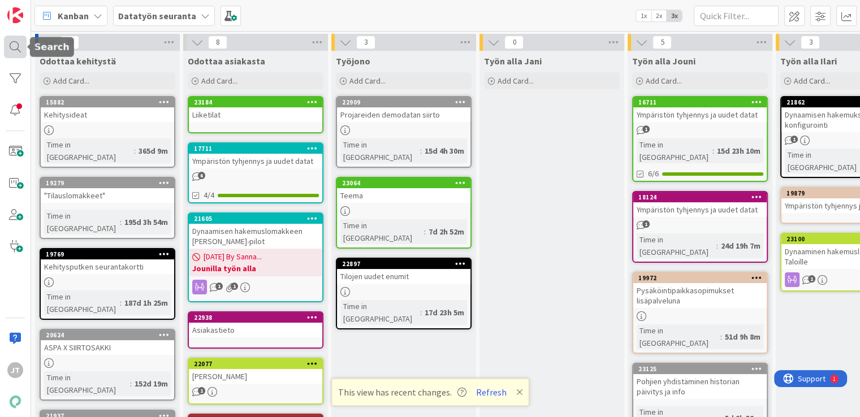
click at [7, 41] on div at bounding box center [15, 47] width 23 height 23
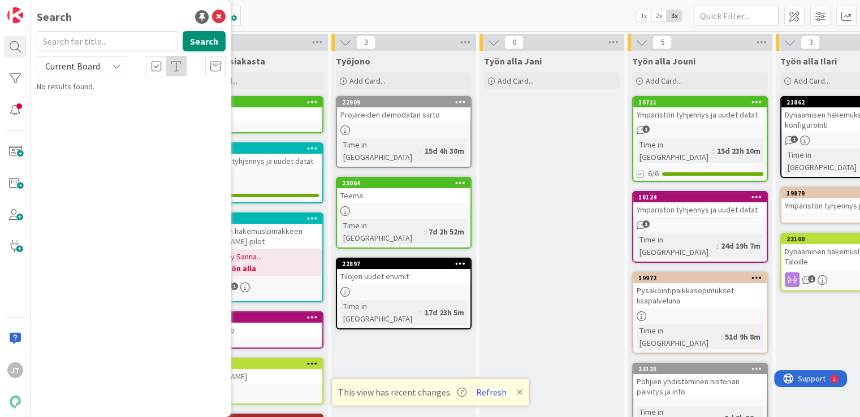
click at [85, 67] on span "Current Board" at bounding box center [72, 66] width 55 height 11
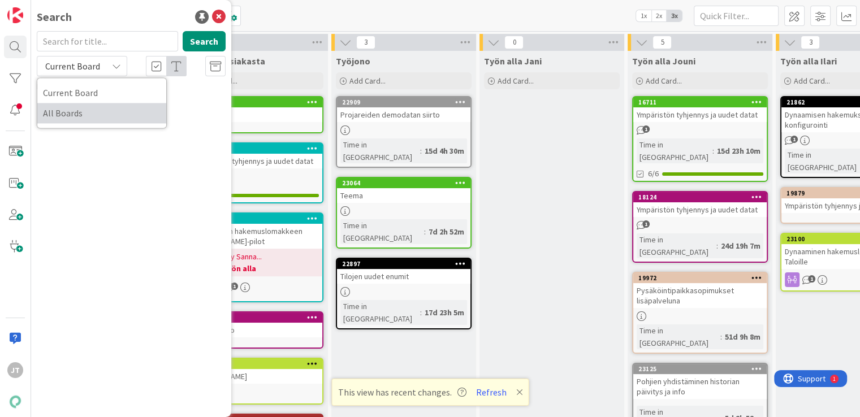
click at [68, 110] on span "All Boards" at bounding box center [102, 113] width 118 height 17
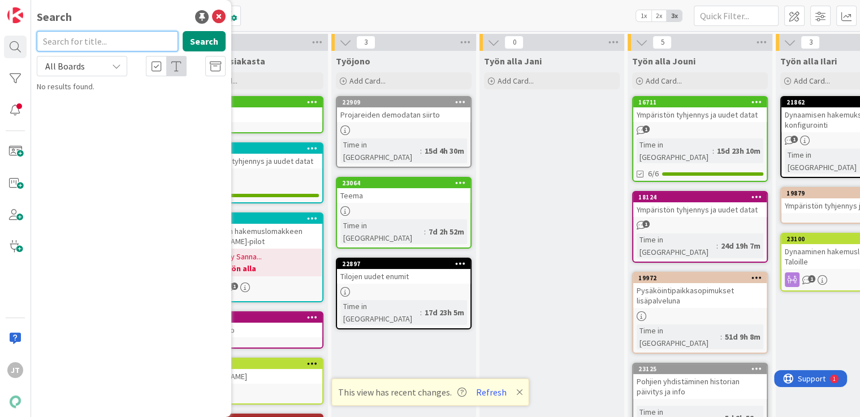
click at [84, 46] on input "text" at bounding box center [107, 41] width 141 height 20
paste input "Sopimus 2870"
type input "Sopimus 2870"
click at [211, 39] on button "Search" at bounding box center [204, 41] width 43 height 20
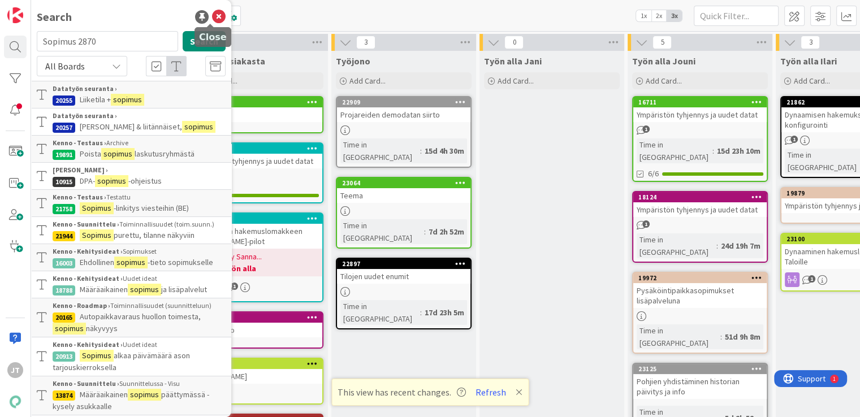
click at [214, 16] on icon at bounding box center [219, 17] width 14 height 14
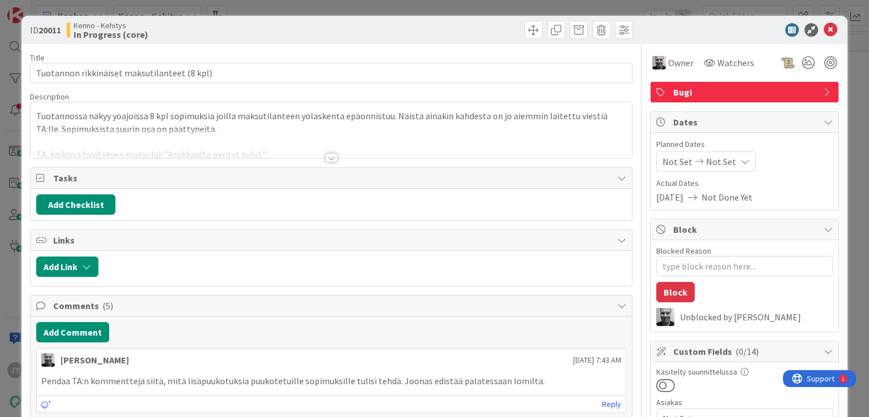
type textarea "x"
click at [329, 156] on div at bounding box center [331, 157] width 12 height 9
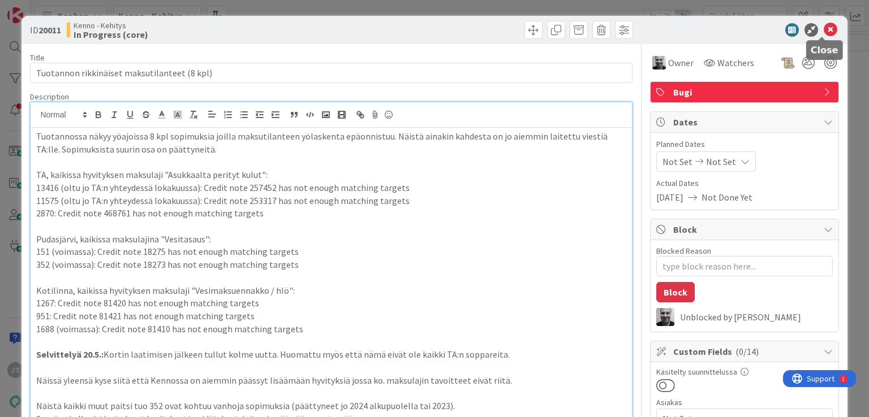
click at [823, 29] on icon at bounding box center [830, 30] width 14 height 14
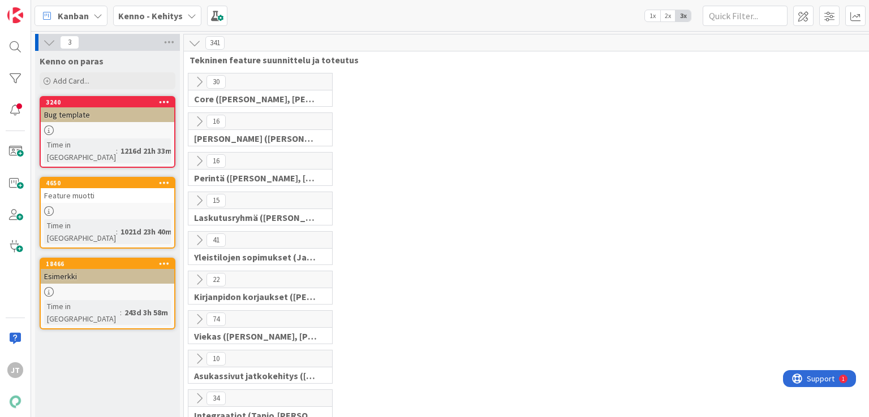
click at [200, 81] on icon at bounding box center [199, 82] width 12 height 12
